Goal: Task Accomplishment & Management: Use online tool/utility

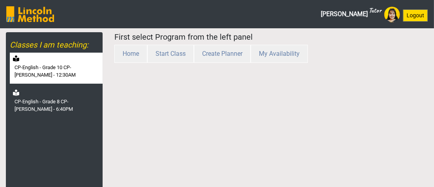
click at [71, 69] on label "CP-English - Grade 10 CP-[PERSON_NAME] - 12:30AM" at bounding box center [58, 71] width 87 height 15
select select "month"
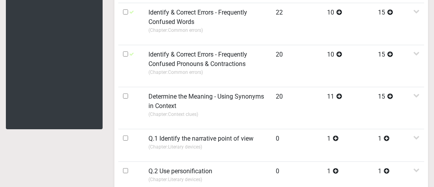
scroll to position [143, 0]
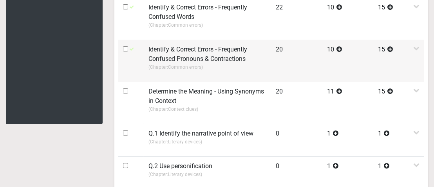
click at [123, 48] on input "checkbox" at bounding box center [125, 48] width 5 height 5
checkbox input "true"
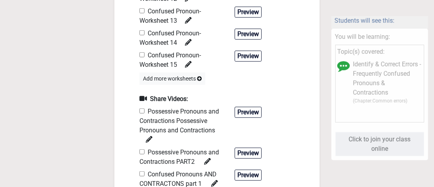
scroll to position [531, 0]
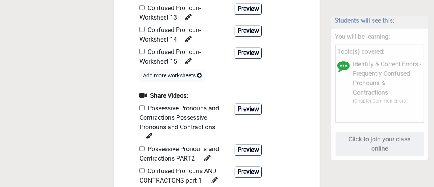
click at [142, 50] on input "checkbox" at bounding box center [142, 51] width 5 height 5
checkbox input "true"
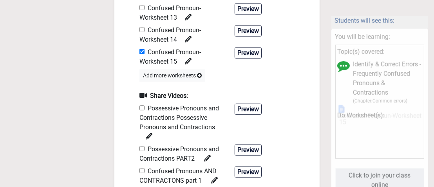
click at [141, 148] on input "checkbox" at bounding box center [142, 148] width 5 height 5
checkbox input "true"
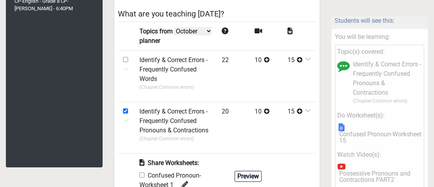
scroll to position [0, 0]
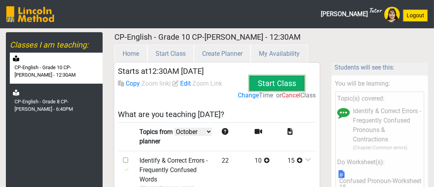
click at [281, 80] on button "Start Class" at bounding box center [277, 83] width 55 height 15
